Goal: Transaction & Acquisition: Purchase product/service

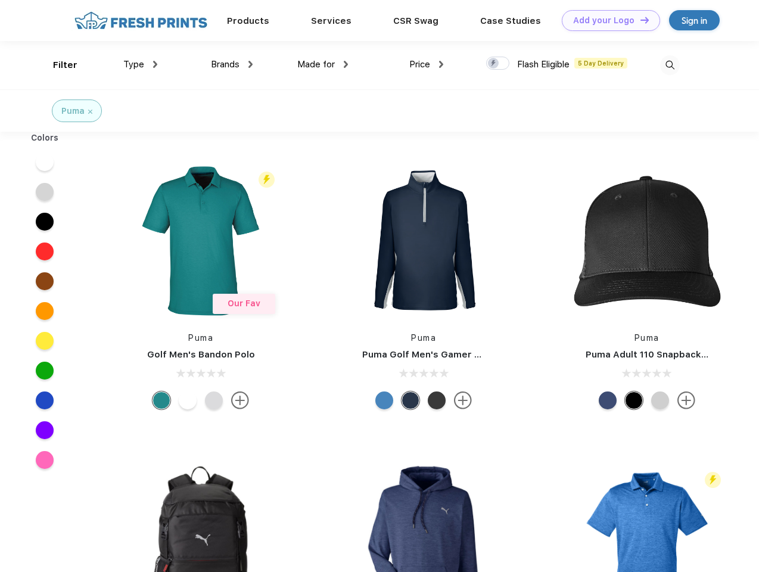
click at [606, 20] on link "Add your Logo Design Tool" at bounding box center [611, 20] width 98 height 21
click at [0, 0] on div "Design Tool" at bounding box center [0, 0] width 0 height 0
click at [639, 20] on link "Add your Logo Design Tool" at bounding box center [611, 20] width 98 height 21
click at [57, 65] on div "Filter" at bounding box center [65, 65] width 24 height 14
click at [141, 64] on span "Type" at bounding box center [133, 64] width 21 height 11
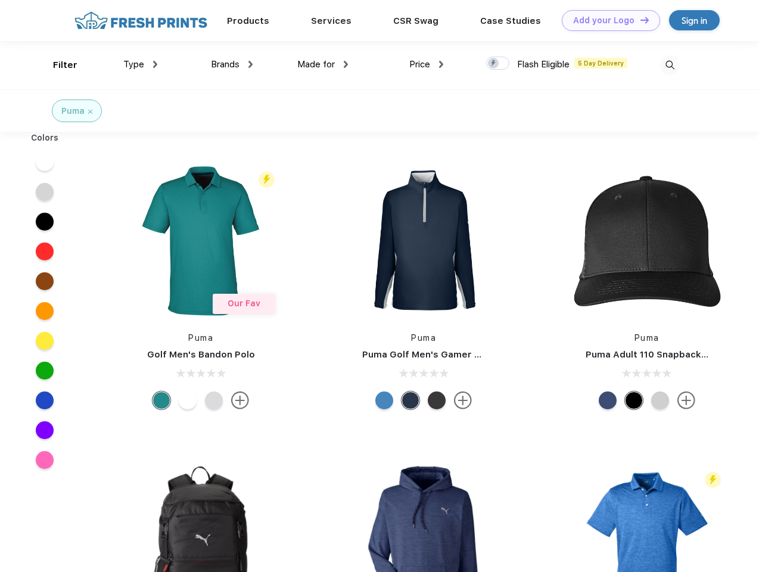
click at [232, 64] on span "Brands" at bounding box center [225, 64] width 29 height 11
click at [323, 64] on span "Made for" at bounding box center [316, 64] width 38 height 11
click at [426, 64] on span "Price" at bounding box center [419, 64] width 21 height 11
click at [498, 64] on div at bounding box center [497, 63] width 23 height 13
click at [494, 64] on input "checkbox" at bounding box center [490, 60] width 8 height 8
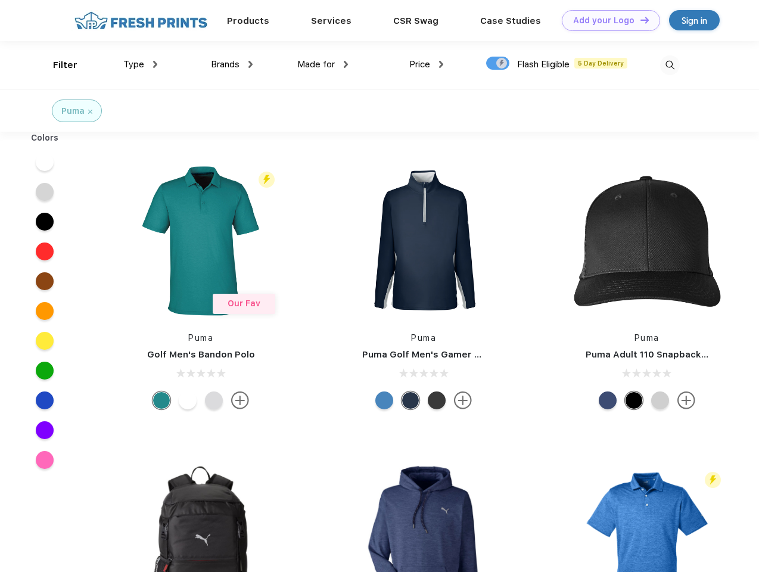
click at [669, 65] on img at bounding box center [670, 65] width 20 height 20
